Goal: Task Accomplishment & Management: Manage account settings

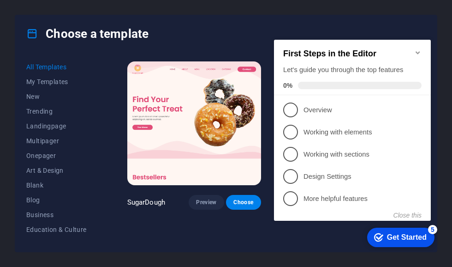
click at [411, 213] on button "Close this" at bounding box center [408, 214] width 28 height 7
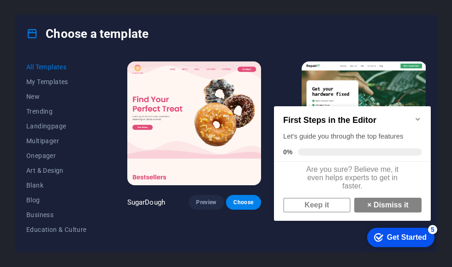
click at [399, 210] on link "× Dismiss it" at bounding box center [387, 204] width 67 height 15
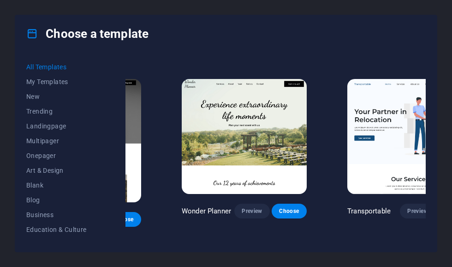
scroll to position [163, 120]
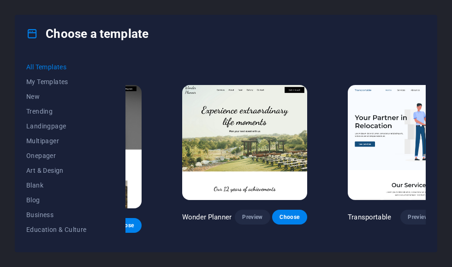
click at [445, 213] on span "Choose" at bounding box center [455, 216] width 20 height 7
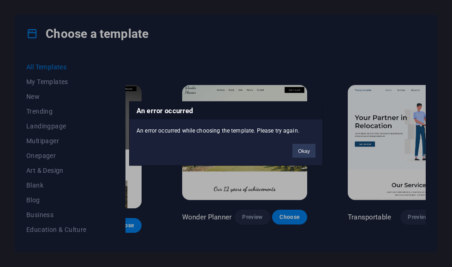
click at [303, 154] on button "Okay" at bounding box center [304, 151] width 23 height 14
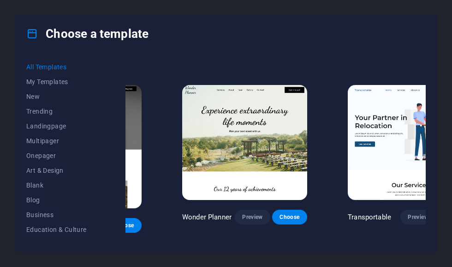
click at [445, 213] on span "Choose" at bounding box center [455, 216] width 20 height 7
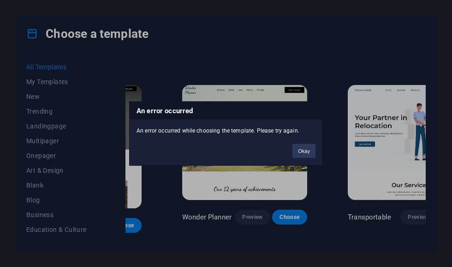
click at [306, 149] on button "Okay" at bounding box center [304, 151] width 23 height 14
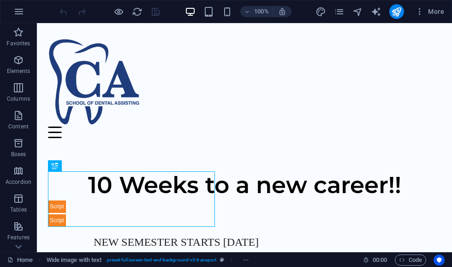
click at [23, 12] on icon "button" at bounding box center [18, 11] width 11 height 11
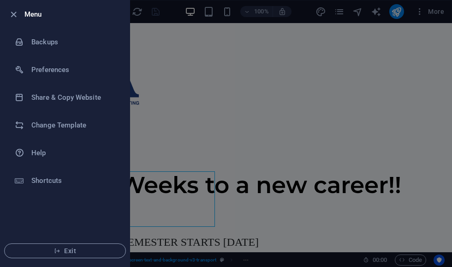
click at [76, 102] on h6 "Share & Copy Website" at bounding box center [73, 97] width 85 height 11
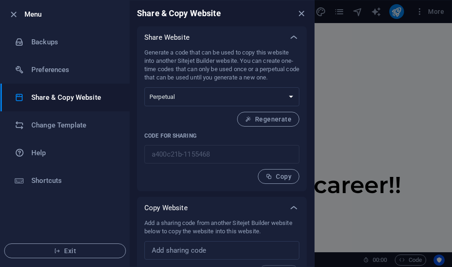
click at [282, 97] on select "One-time Perpetual" at bounding box center [221, 96] width 155 height 19
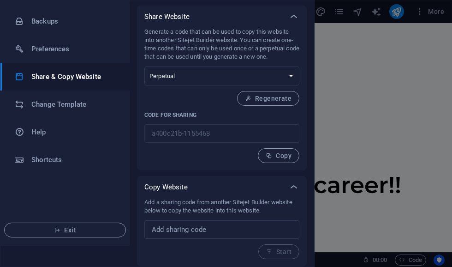
scroll to position [21, 0]
click at [271, 97] on span "Regenerate" at bounding box center [268, 98] width 47 height 7
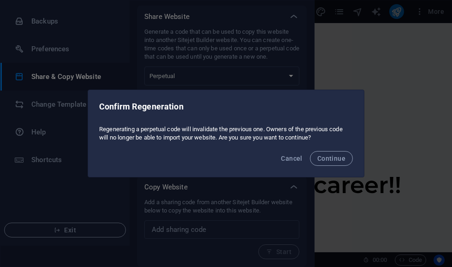
click at [291, 157] on span "Cancel" at bounding box center [291, 158] width 21 height 7
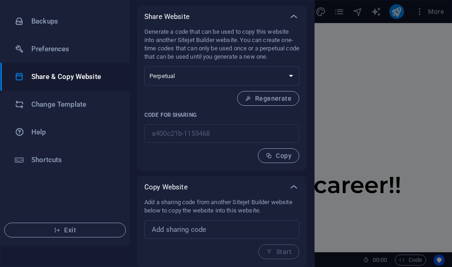
click at [261, 77] on select "One-time Perpetual" at bounding box center [221, 75] width 155 height 19
select select "onetime"
click at [271, 100] on span "Generate" at bounding box center [272, 98] width 40 height 7
type input "223b7744-1155468"
click at [281, 159] on span "Copy" at bounding box center [279, 155] width 26 height 7
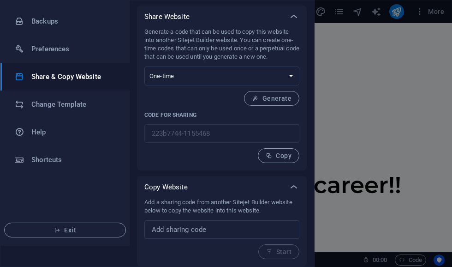
click at [359, 115] on div at bounding box center [226, 133] width 452 height 267
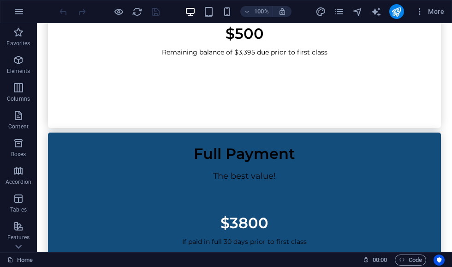
scroll to position [1808, 0]
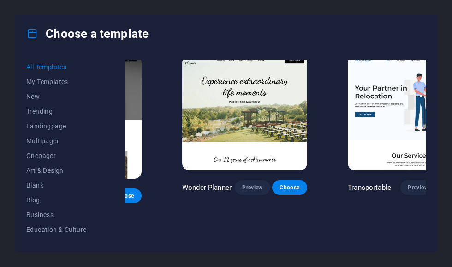
scroll to position [194, 120]
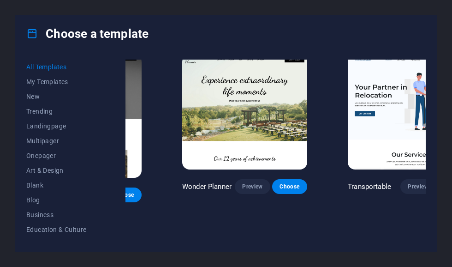
click at [445, 183] on span "Choose" at bounding box center [455, 186] width 20 height 7
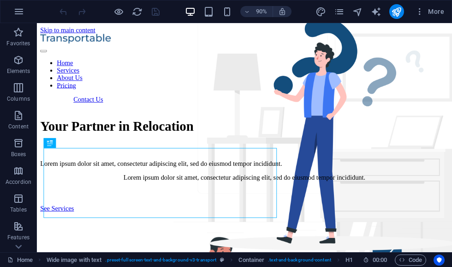
click at [21, 13] on icon "button" at bounding box center [18, 11] width 11 height 11
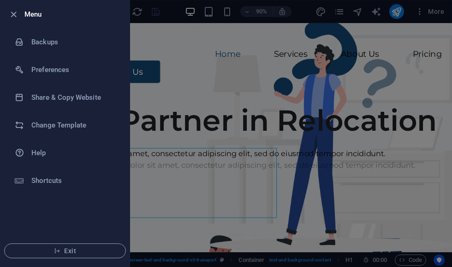
click at [67, 98] on h6 "Share & Copy Website" at bounding box center [73, 97] width 85 height 11
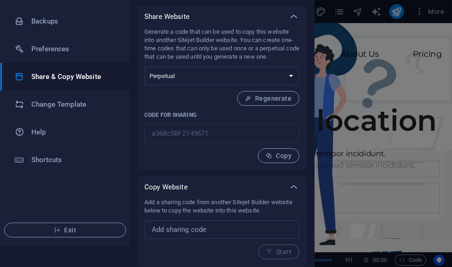
scroll to position [21, 0]
click at [209, 228] on input "text" at bounding box center [221, 229] width 155 height 18
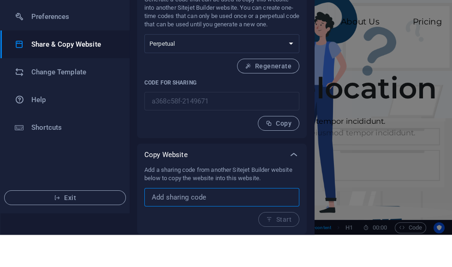
paste input "223b7744-1155468"
type input "223b7744-1155468"
click at [275, 244] on button "Start" at bounding box center [278, 251] width 41 height 15
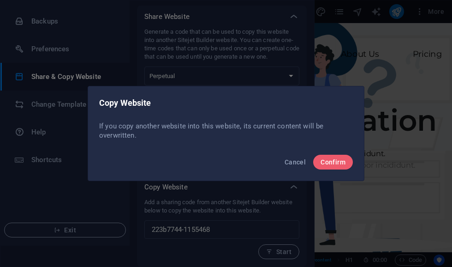
click at [332, 161] on span "Confirm" at bounding box center [333, 161] width 25 height 7
click at [334, 164] on span "Confirm" at bounding box center [333, 161] width 25 height 7
click at [334, 163] on span "Confirm" at bounding box center [333, 161] width 25 height 7
click at [334, 161] on span "Confirm" at bounding box center [333, 161] width 25 height 7
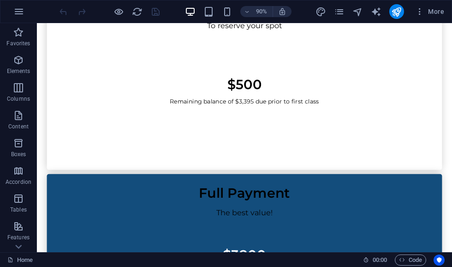
scroll to position [2103, 0]
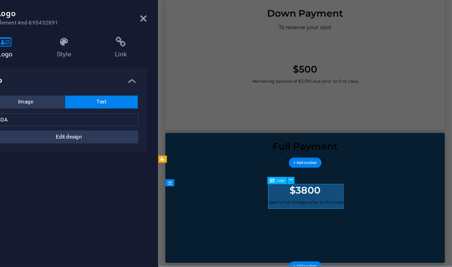
scroll to position [1941, 0]
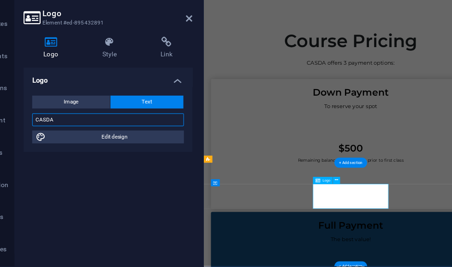
click at [55, 120] on input "CASDA" at bounding box center [117, 125] width 131 height 11
type input "C"
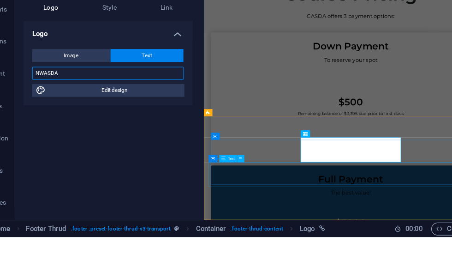
type input "NWASDA"
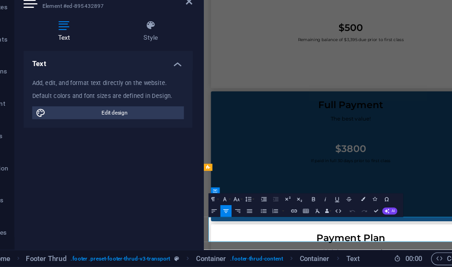
scroll to position [1902, 0]
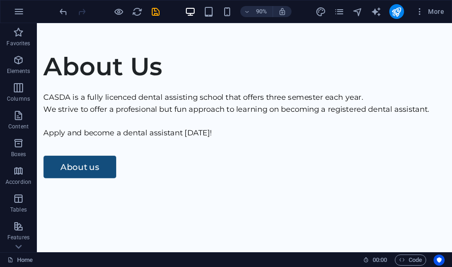
scroll to position [1568, 0]
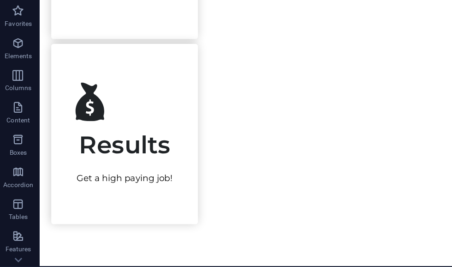
scroll to position [1276, 0]
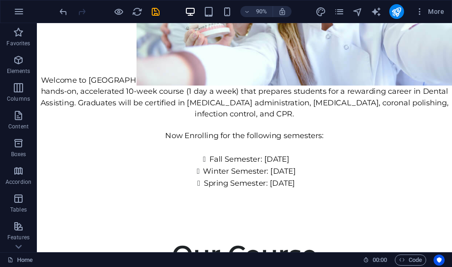
scroll to position [514, 0]
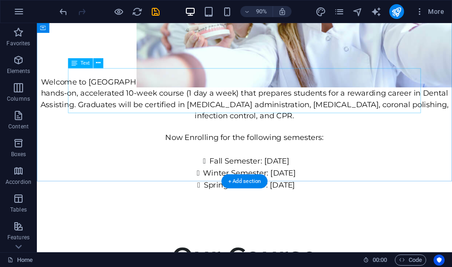
click at [158, 83] on div "Welcome to Central Arkansas' premier dental assisting school. Our licensed prog…" at bounding box center [267, 108] width 461 height 50
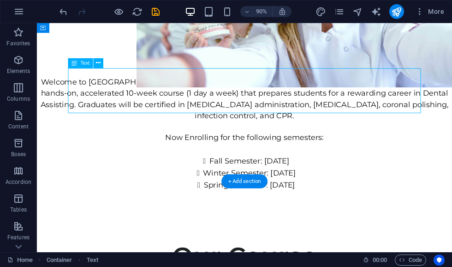
click at [158, 83] on div "Welcome to Central Arkansas' premier dental assisting school. Our licensed prog…" at bounding box center [267, 108] width 461 height 50
click at [160, 83] on div "Welcome to Central Arkansas' premier dental assisting school. Our licensed prog…" at bounding box center [267, 108] width 461 height 50
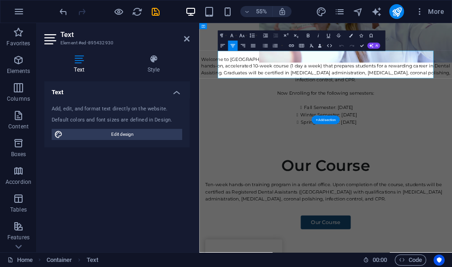
click at [358, 84] on span "Welcome to Central Arkansas' premier dental assisting school. Our licensed prog…" at bounding box center [430, 108] width 454 height 48
click at [313, 84] on span "Welcome to Central Arkansas' premier dental assisting school. Our licensed prog…" at bounding box center [430, 108] width 454 height 48
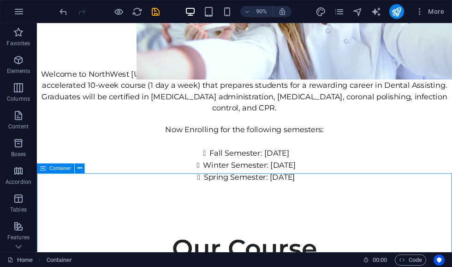
scroll to position [523, 0]
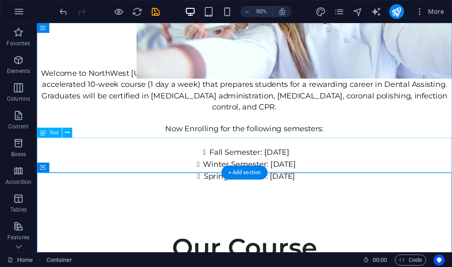
click at [315, 160] on div "Fall Semester: September 13th 2025 Winter Semester: January 10th 2026 Spring Se…" at bounding box center [267, 180] width 461 height 40
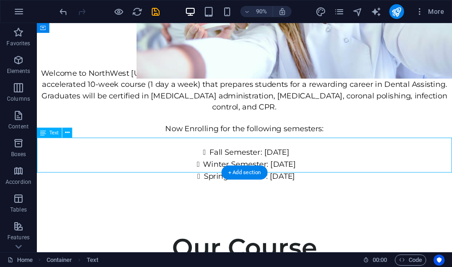
click at [317, 160] on div "Fall Semester: September 13th 2025 Winter Semester: January 10th 2026 Spring Se…" at bounding box center [267, 180] width 461 height 40
click at [315, 160] on div "Fall Semester: September 13th 2025 Winter Semester: January 10th 2026 Spring Se…" at bounding box center [267, 180] width 461 height 40
click at [313, 170] on div "Fall Semester: September 13th 2025 Winter Semester: January 10th 2026 Spring Se…" at bounding box center [267, 180] width 461 height 40
click at [314, 161] on div "Fall Semester: September 13th 2025 Winter Semester: January 10th 2026 Spring Se…" at bounding box center [267, 180] width 461 height 40
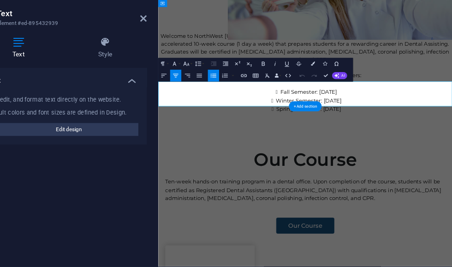
click at [432, 137] on li "Fall Semester: September 13th 2025" at bounding box center [393, 143] width 448 height 13
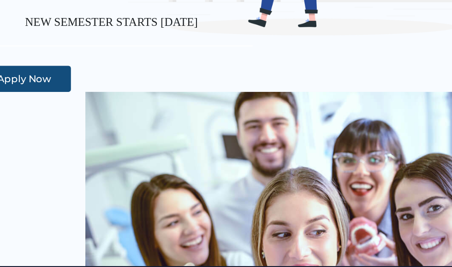
scroll to position [215, 0]
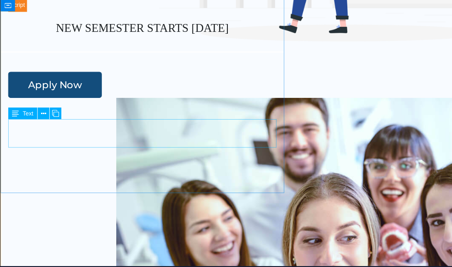
click at [212, 50] on div "NEW SEMESTER STARTS September 13th, 2025" at bounding box center [231, 37] width 447 height 28
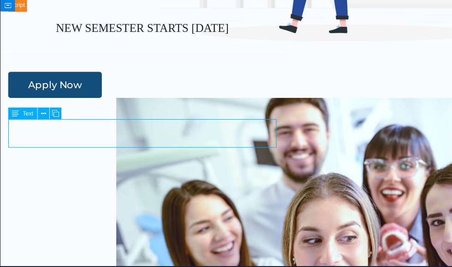
click at [212, 50] on div "NEW SEMESTER STARTS September 13th, 2025" at bounding box center [231, 37] width 447 height 28
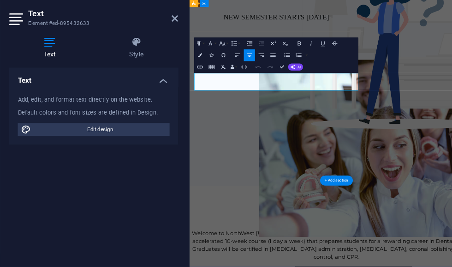
click at [402, 50] on div "NEW SEMESTER STARTS September 13th, 2025" at bounding box center [325, 37] width 270 height 28
click at [399, 33] on span "NEW SEMESTER STARTS September 13th, 2025" at bounding box center [324, 27] width 165 height 12
click at [452, 200] on div "10 Weeks to a new career!! NEW SEMESTER STARTS September 12 th, 2025 Apply Now" at bounding box center [419, 114] width 460 height 353
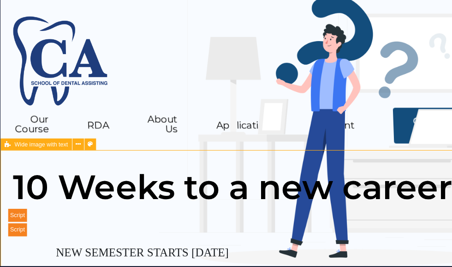
scroll to position [0, 0]
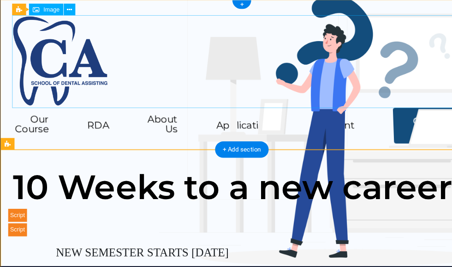
click at [65, 43] on figure at bounding box center [231, 59] width 439 height 89
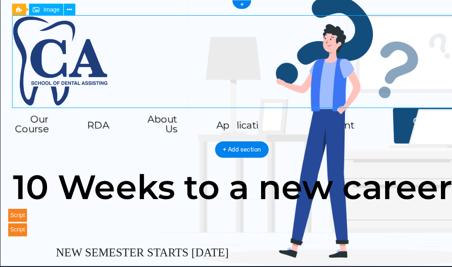
click at [60, 66] on figure at bounding box center [231, 59] width 439 height 89
click at [74, 29] on span "Image" at bounding box center [81, 31] width 14 height 5
click at [94, 27] on icon at bounding box center [96, 31] width 5 height 9
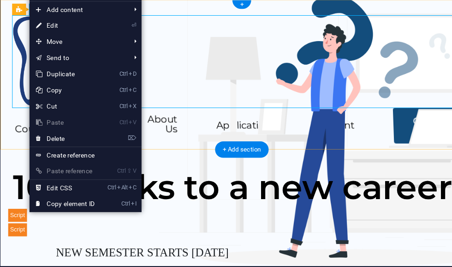
click at [72, 38] on link "⏎ Edit" at bounding box center [93, 45] width 62 height 14
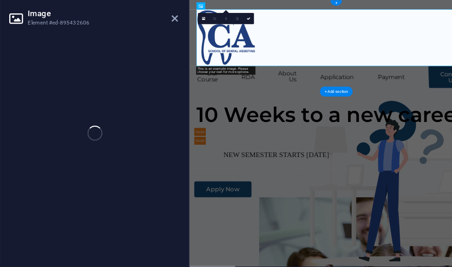
select select "px"
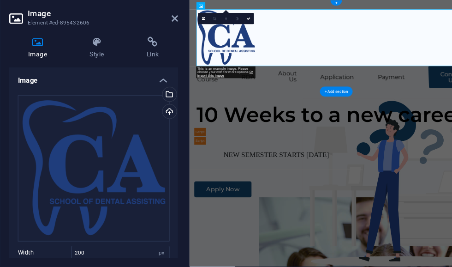
click at [174, 98] on div "Select files from the file manager, stock photos, or upload file(s)" at bounding box center [181, 105] width 14 height 14
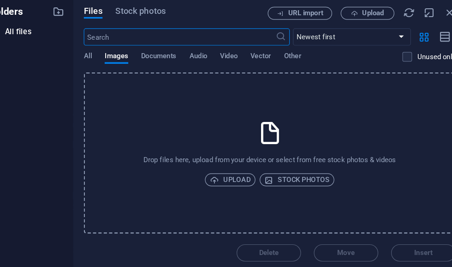
click at [217, 167] on span "Upload" at bounding box center [234, 172] width 35 height 11
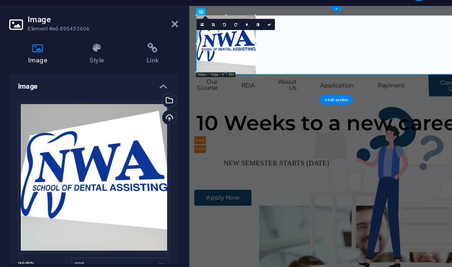
click at [174, 113] on div "Upload" at bounding box center [181, 120] width 14 height 14
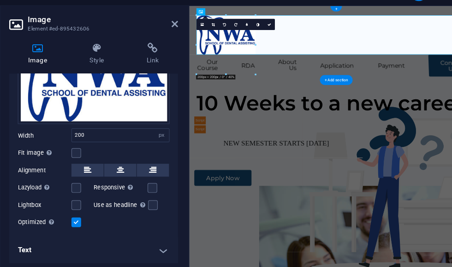
scroll to position [68, 0]
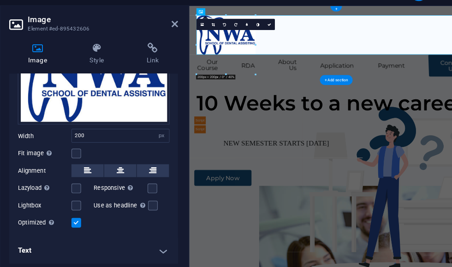
click at [184, 35] on icon at bounding box center [187, 38] width 6 height 7
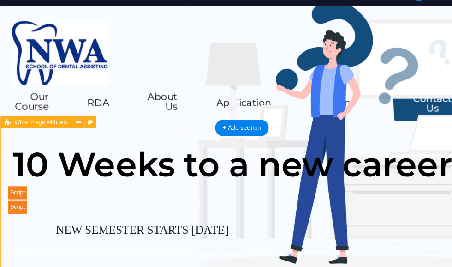
scroll to position [0, 0]
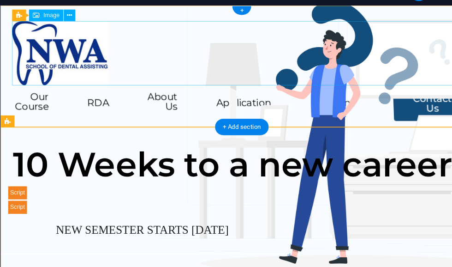
click at [59, 46] on figure at bounding box center [231, 50] width 439 height 61
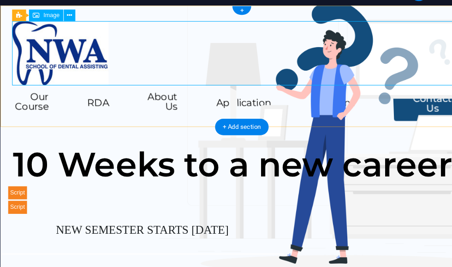
click at [74, 29] on span "Image" at bounding box center [81, 31] width 14 height 5
click at [94, 27] on icon at bounding box center [96, 31] width 5 height 9
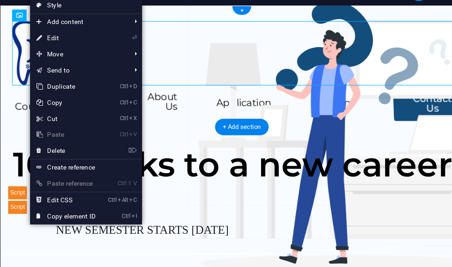
click at [62, 44] on link "⏎ Edit" at bounding box center [93, 51] width 62 height 14
select select "px"
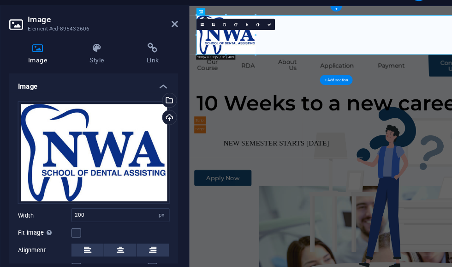
click at [174, 113] on div "Upload" at bounding box center [181, 120] width 14 height 14
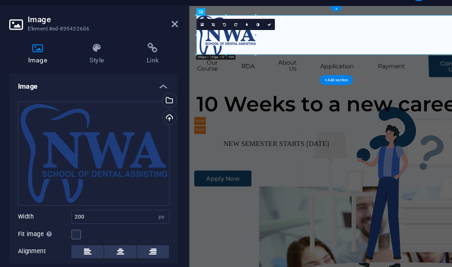
click at [184, 35] on icon at bounding box center [187, 38] width 6 height 7
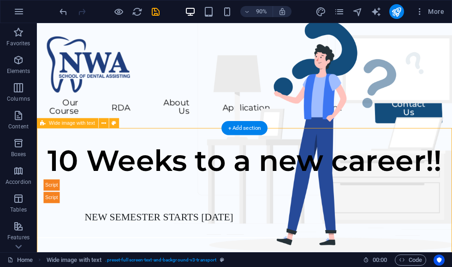
click at [155, 11] on icon "save" at bounding box center [155, 11] width 11 height 11
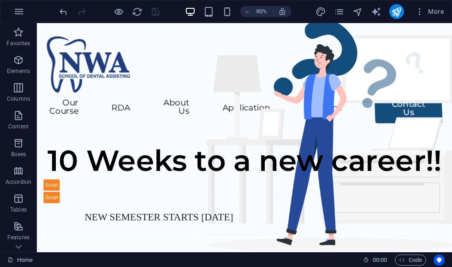
click at [396, 15] on icon "publish" at bounding box center [396, 11] width 11 height 11
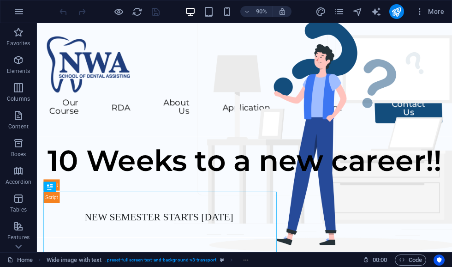
click at [336, 14] on icon "pages" at bounding box center [339, 11] width 11 height 11
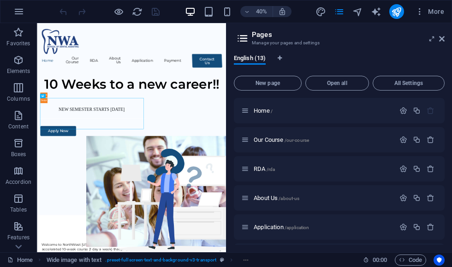
click at [265, 151] on div "Our Course /our-course" at bounding box center [339, 139] width 211 height 25
click at [359, 137] on p "Our Course /our-course" at bounding box center [323, 140] width 138 height 6
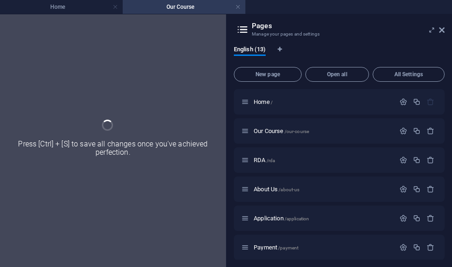
click at [353, 140] on div "Our Course /our-course" at bounding box center [339, 130] width 211 height 25
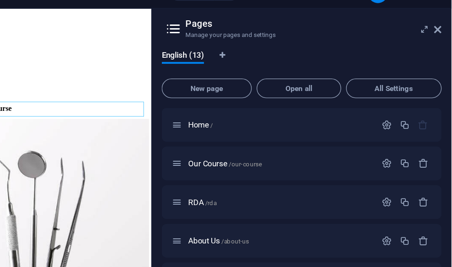
click at [439, 49] on icon at bounding box center [442, 52] width 6 height 7
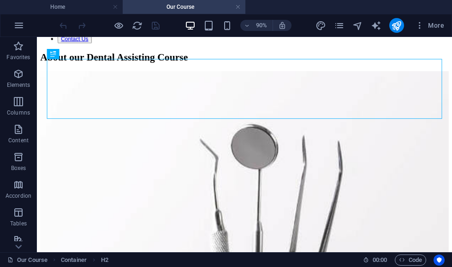
scroll to position [129, 0]
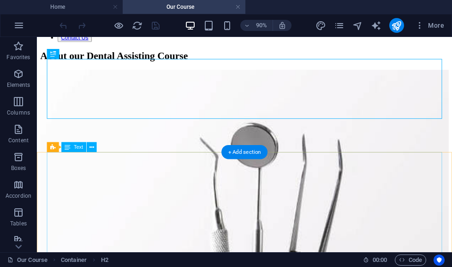
click at [244, 157] on div "+ Add section" at bounding box center [244, 152] width 46 height 14
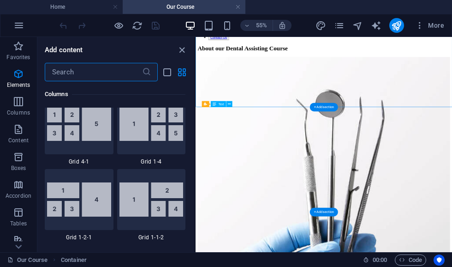
scroll to position [1614, 0]
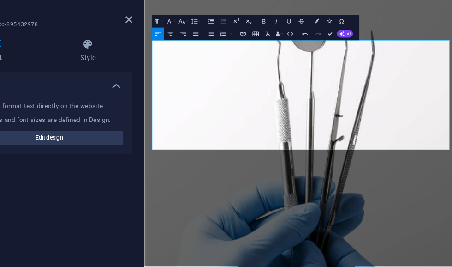
scroll to position [206, 0]
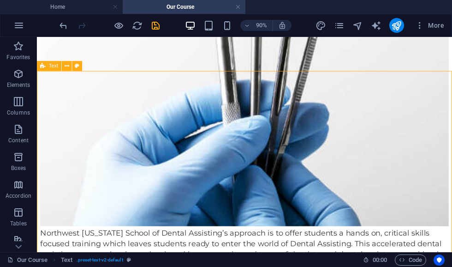
scroll to position [422, 0]
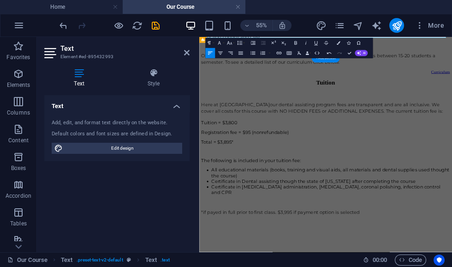
scroll to position [733, 0]
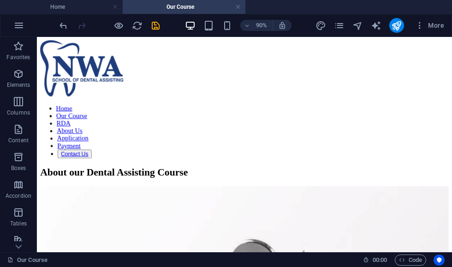
scroll to position [0, 0]
click at [155, 30] on icon "save" at bounding box center [155, 25] width 11 height 11
click at [340, 30] on icon "pages" at bounding box center [339, 25] width 11 height 11
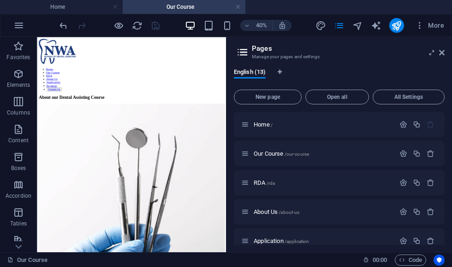
click at [249, 183] on icon at bounding box center [245, 183] width 8 height 8
click at [294, 181] on p "RDA /rda" at bounding box center [323, 182] width 138 height 6
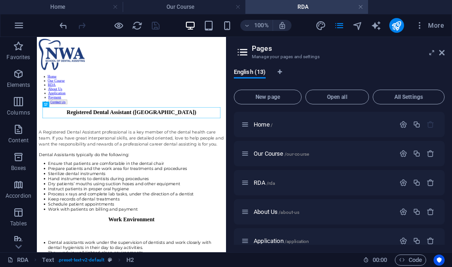
click at [441, 53] on icon at bounding box center [442, 52] width 6 height 7
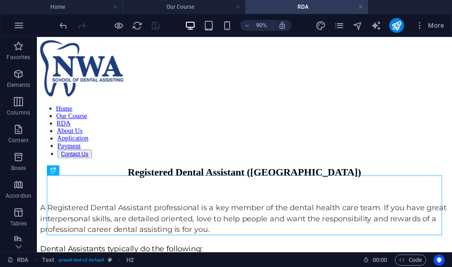
click at [341, 27] on icon "pages" at bounding box center [339, 25] width 11 height 11
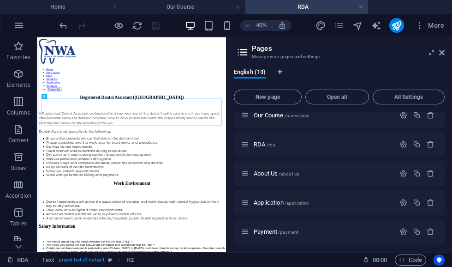
scroll to position [39, 0]
click at [318, 172] on p "About Us /about-us" at bounding box center [323, 173] width 138 height 6
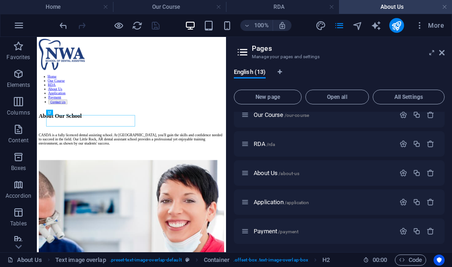
scroll to position [0, 0]
click at [439, 53] on icon at bounding box center [442, 52] width 6 height 7
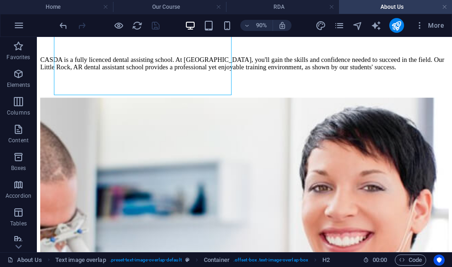
scroll to position [170, 6]
click at [84, 75] on div "CASDA is a fully licenced dental assisting school. At [GEOGRAPHIC_DATA], you'll…" at bounding box center [268, 66] width 454 height 17
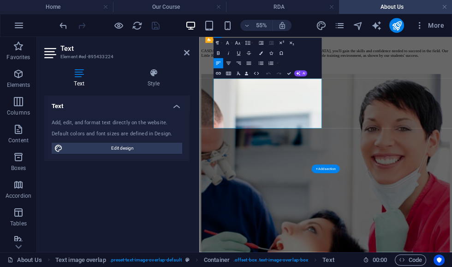
click at [251, 74] on span "CASDA is a fully licenced dental assisting school. At [GEOGRAPHIC_DATA], you'll…" at bounding box center [427, 66] width 449 height 16
click at [299, 74] on span "NWASDA is a fully licenced dental assisting school. At [GEOGRAPHIC_DATA], you'l…" at bounding box center [424, 66] width 442 height 16
click at [297, 74] on span "NWASDA is a fully licenced dental assisting school. At [GEOGRAPHIC_DATA], you'l…" at bounding box center [424, 66] width 442 height 16
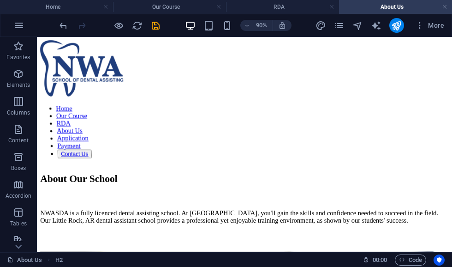
scroll to position [0, 0]
click at [154, 26] on icon "save" at bounding box center [155, 25] width 11 height 11
click at [337, 28] on icon "pages" at bounding box center [339, 25] width 11 height 11
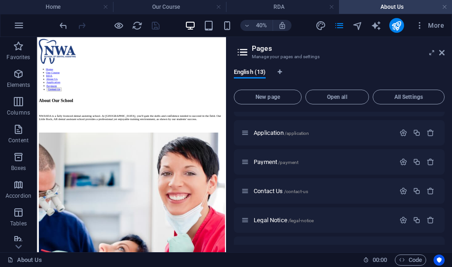
scroll to position [109, 0]
click at [442, 49] on icon at bounding box center [442, 52] width 6 height 7
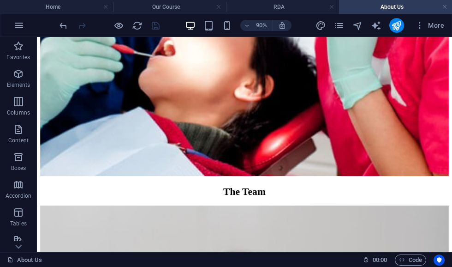
scroll to position [536, 13]
